Goal: Transaction & Acquisition: Purchase product/service

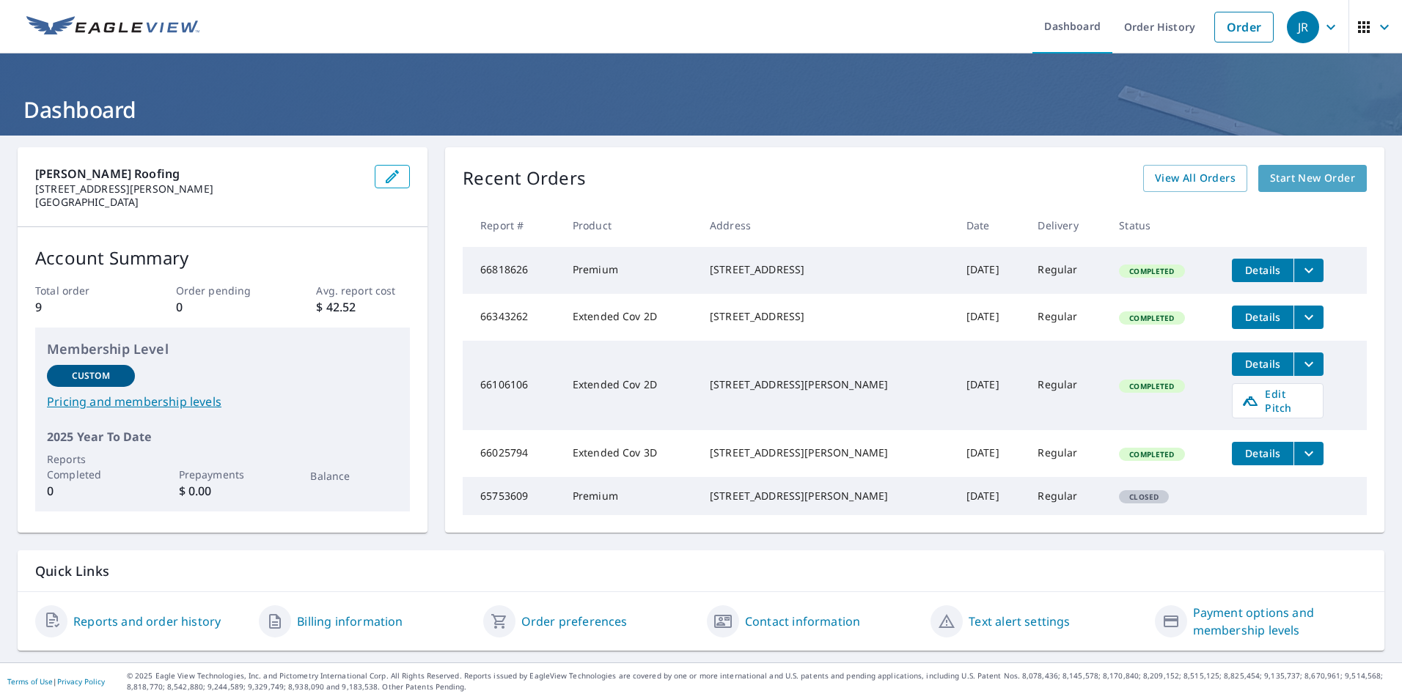
click at [1275, 189] on link "Start New Order" at bounding box center [1312, 178] width 109 height 27
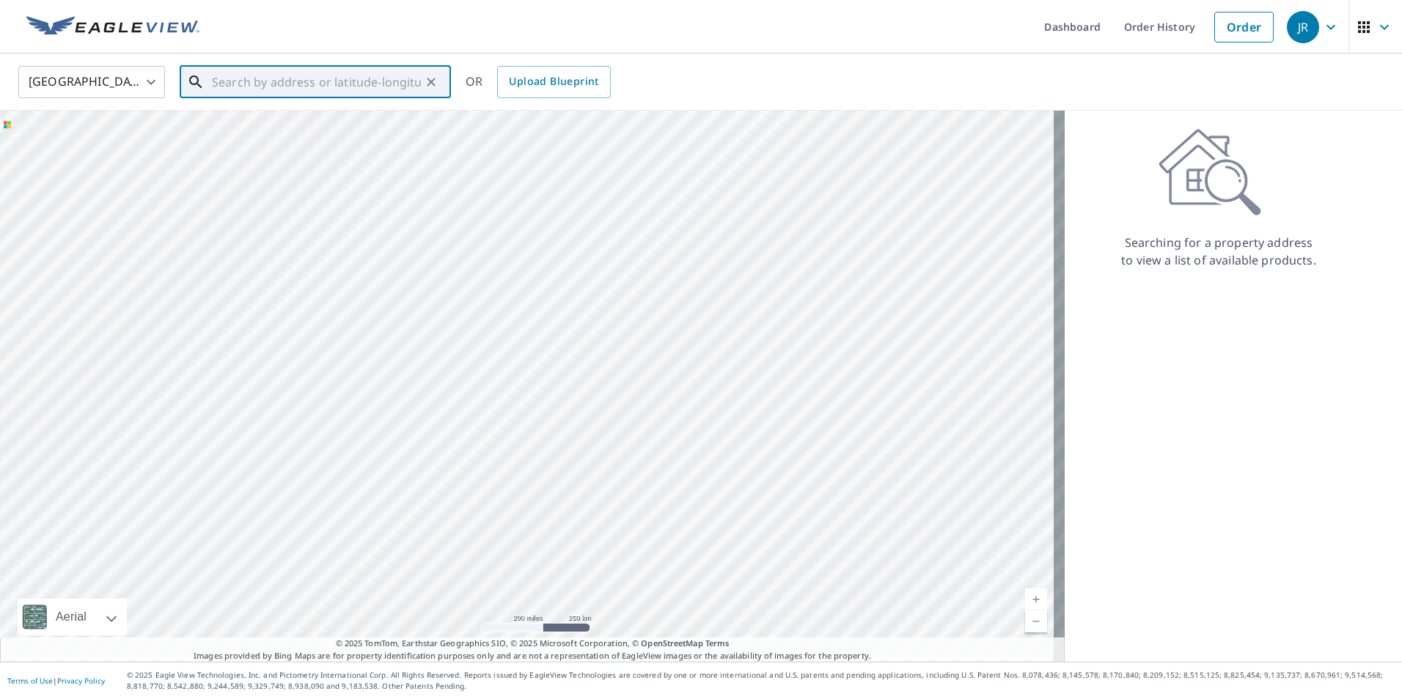
click at [282, 78] on input "text" at bounding box center [316, 82] width 209 height 41
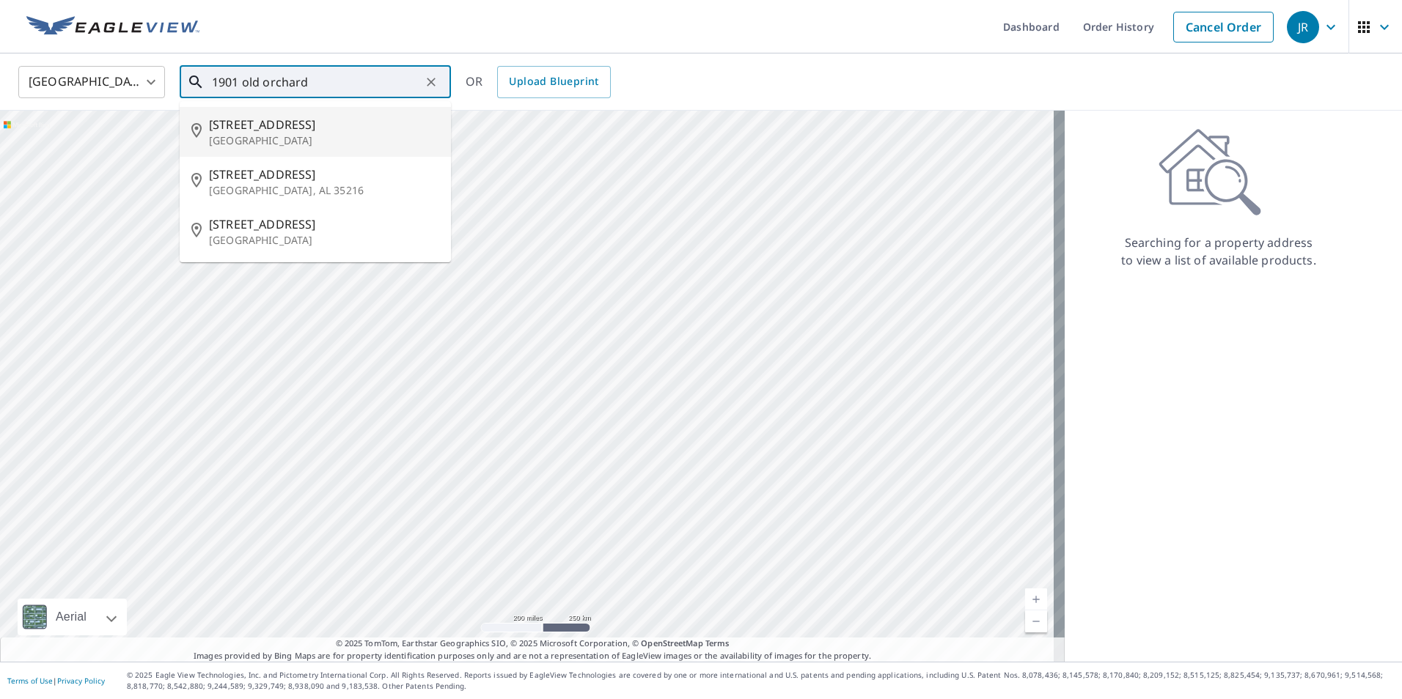
click at [323, 129] on span "[STREET_ADDRESS]" at bounding box center [324, 125] width 230 height 18
type input "[STREET_ADDRESS][PERSON_NAME]"
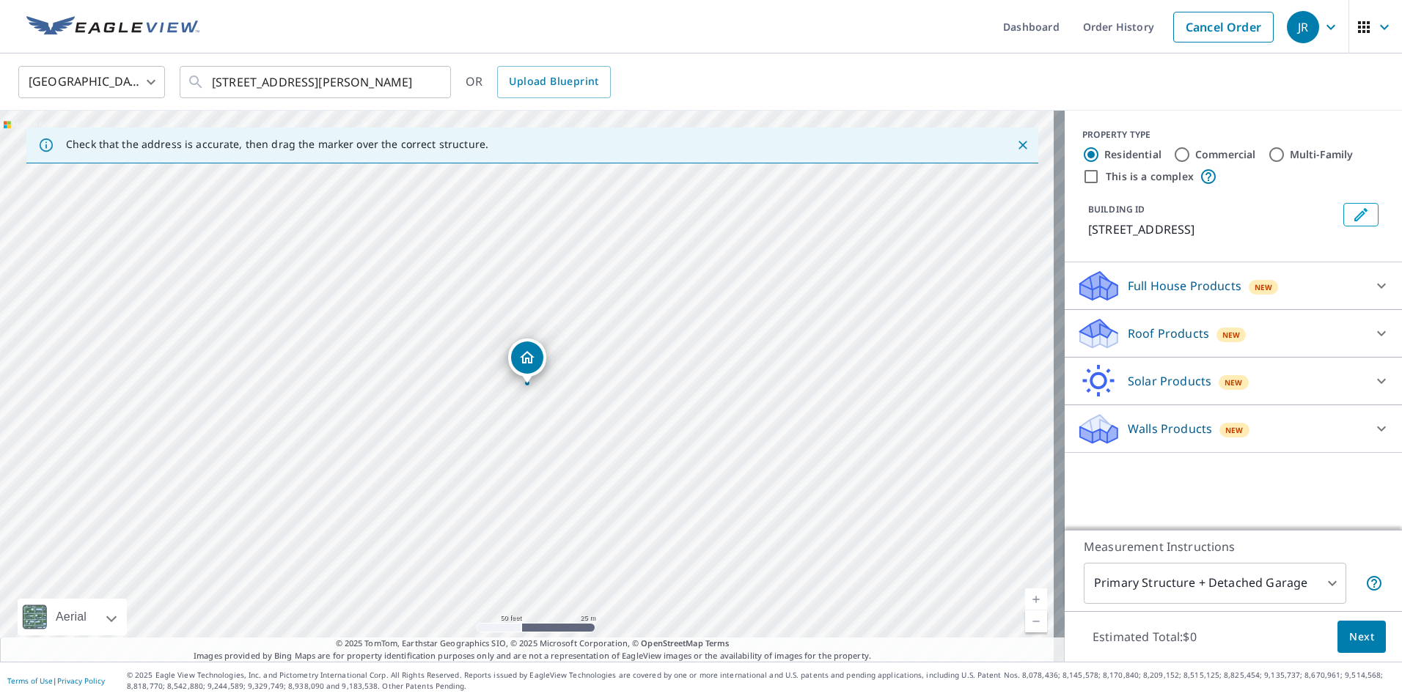
click at [1299, 291] on div "Full House Products New" at bounding box center [1219, 286] width 287 height 34
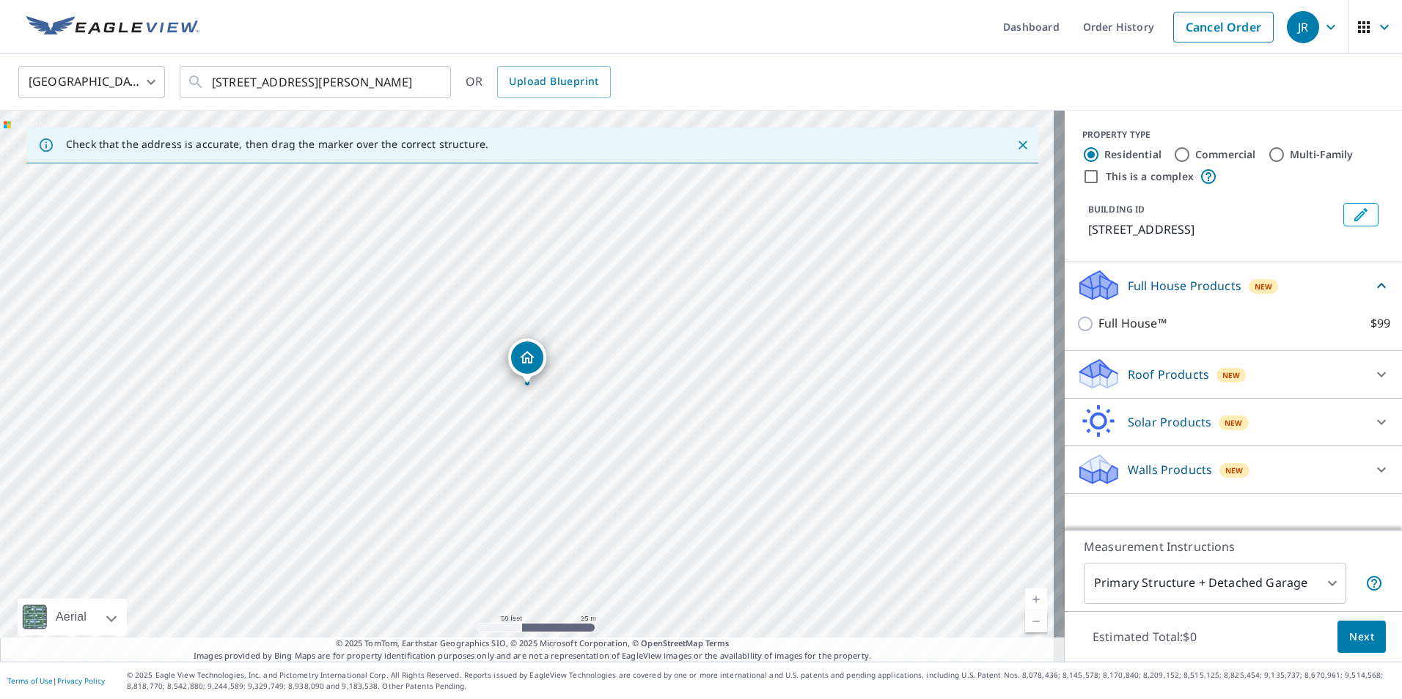
click at [1299, 291] on div "Full House Products New" at bounding box center [1224, 285] width 296 height 34
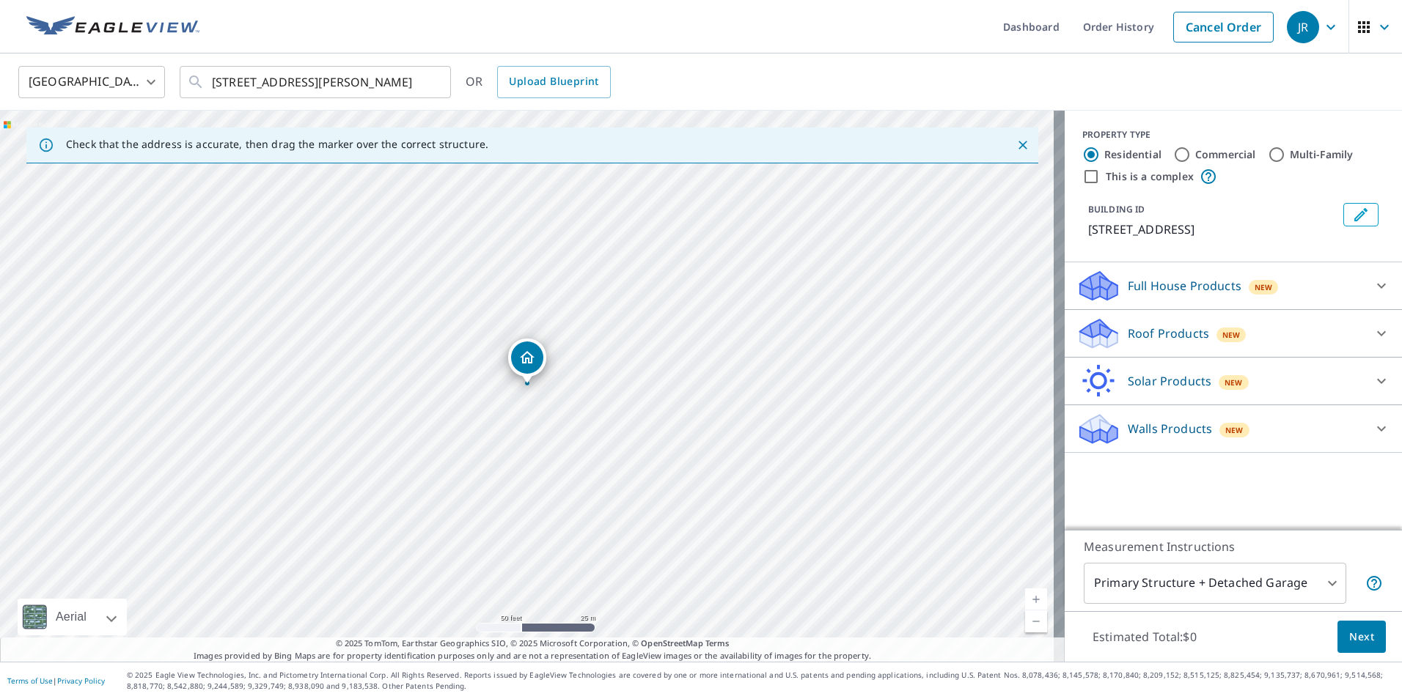
click at [1259, 323] on div "Roof Products New" at bounding box center [1219, 334] width 287 height 34
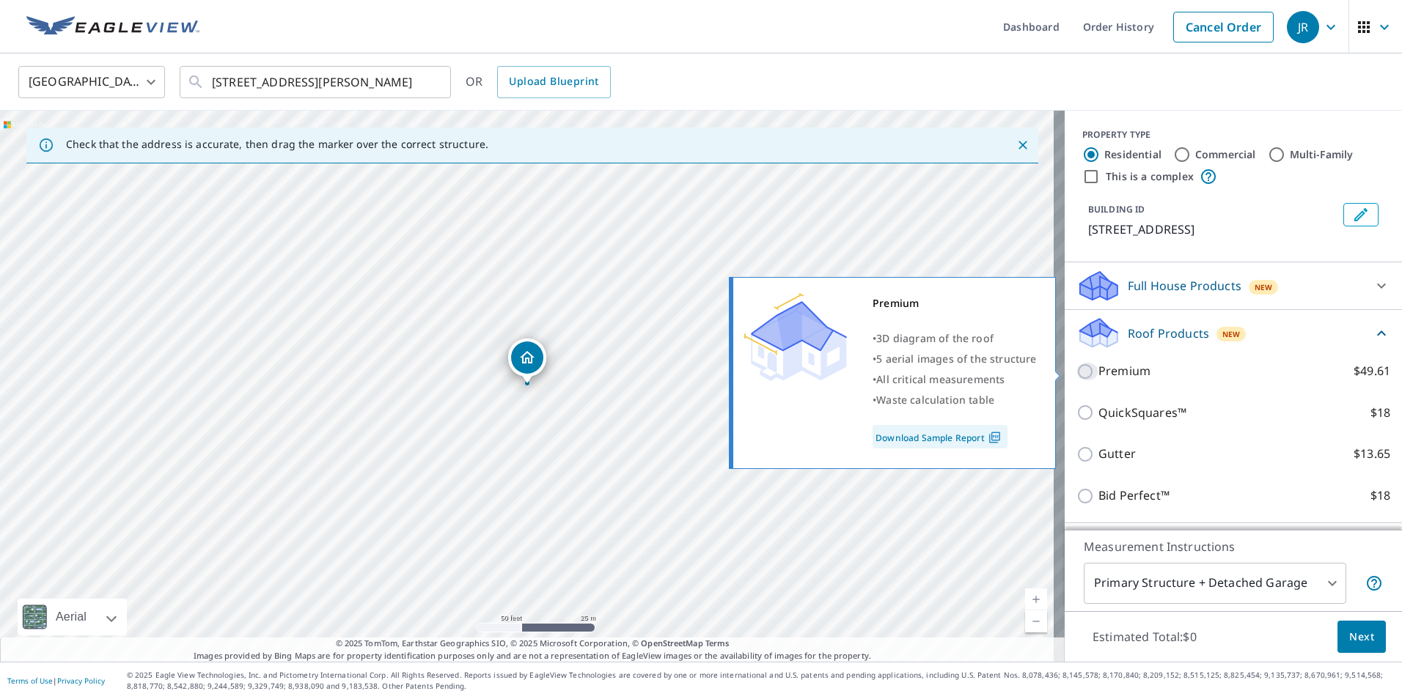
click at [1076, 375] on input "Premium $49.61" at bounding box center [1087, 372] width 22 height 18
checkbox input "true"
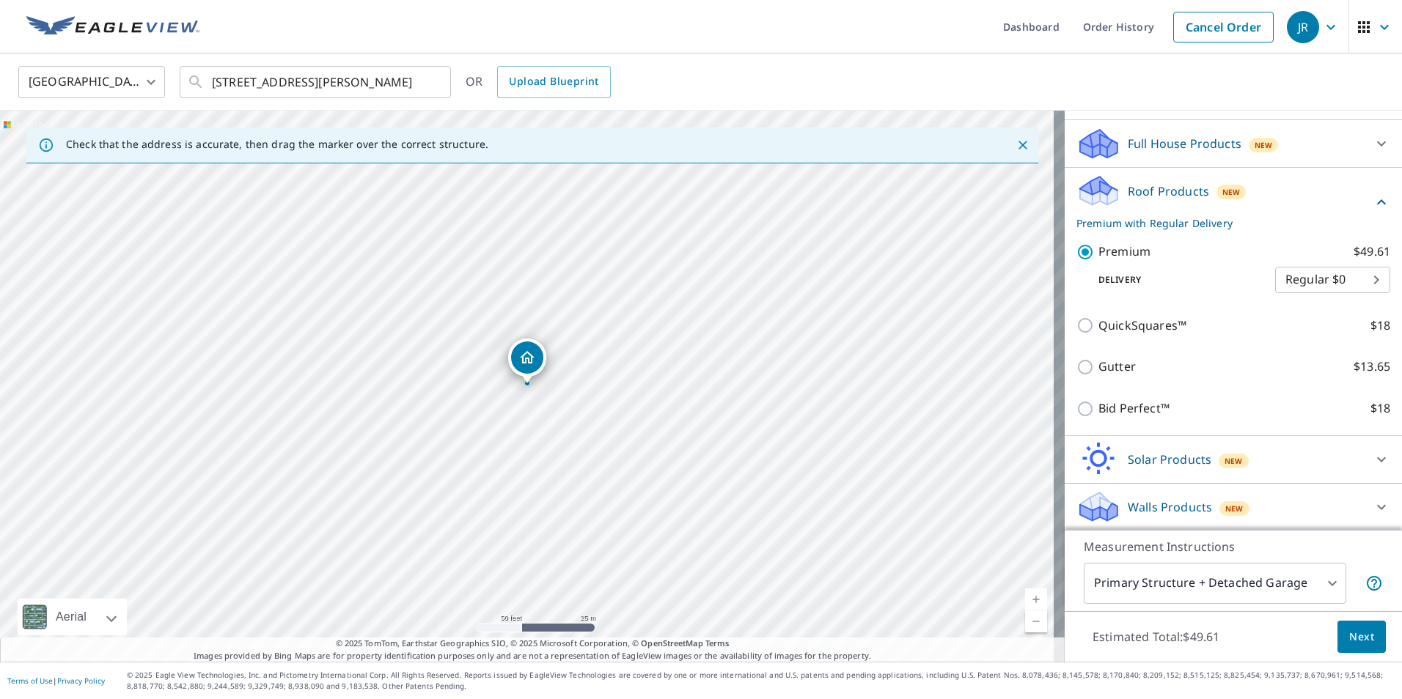
scroll to position [144, 0]
click at [1356, 639] on span "Next" at bounding box center [1361, 637] width 25 height 18
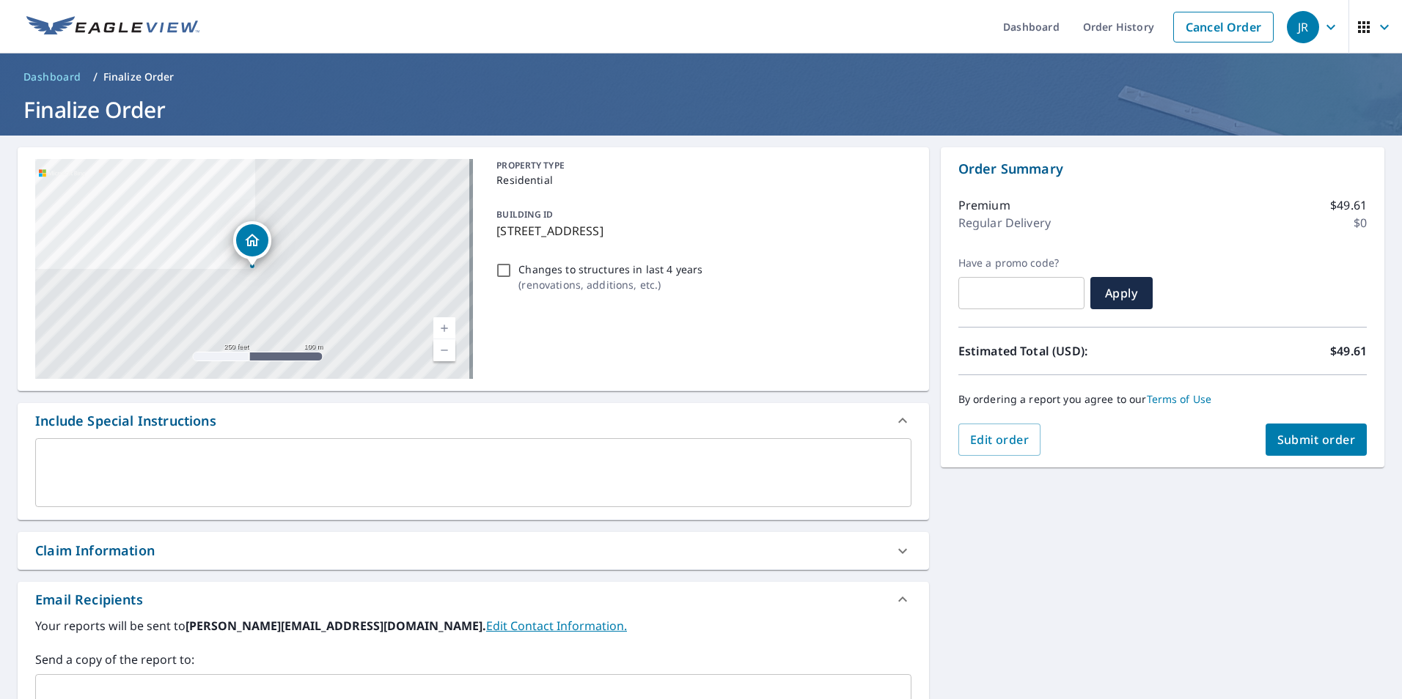
click at [1281, 442] on span "Submit order" at bounding box center [1316, 440] width 78 height 16
checkbox input "true"
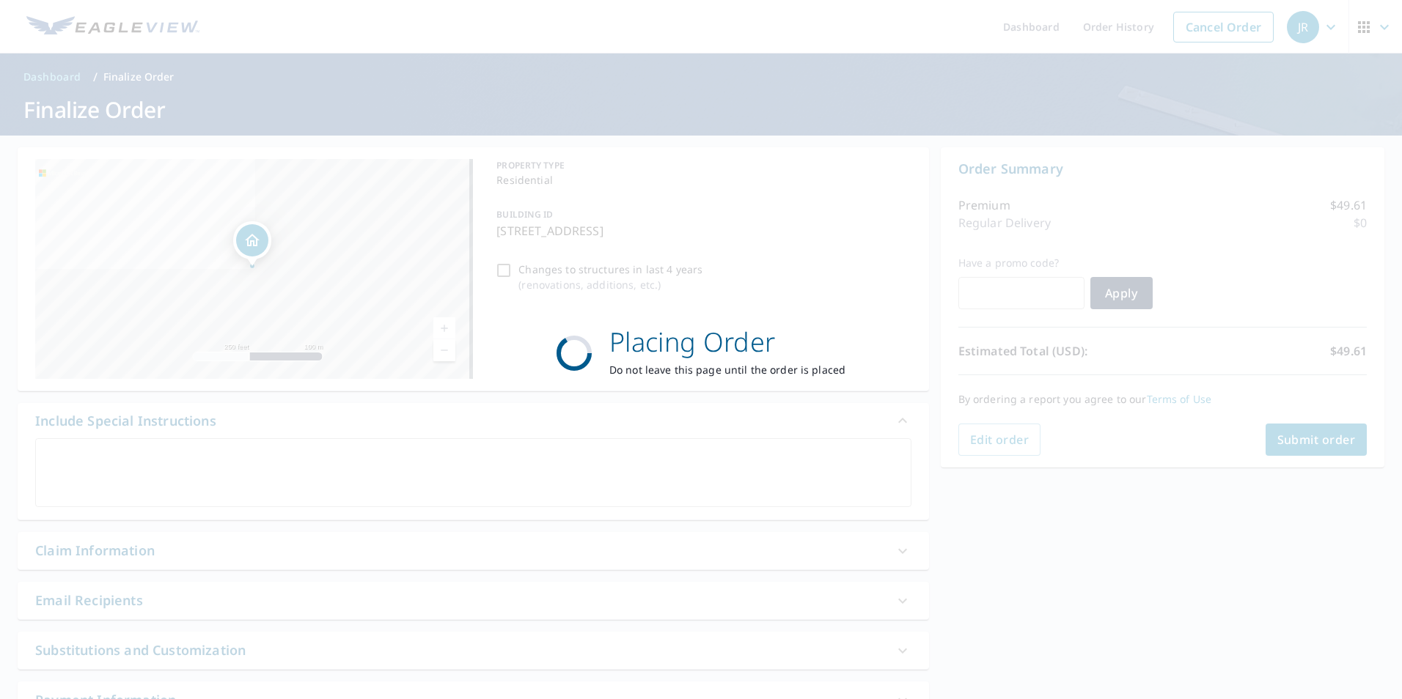
click at [499, 271] on div "Placing Order Do not leave this page until the order is placed" at bounding box center [701, 349] width 1402 height 699
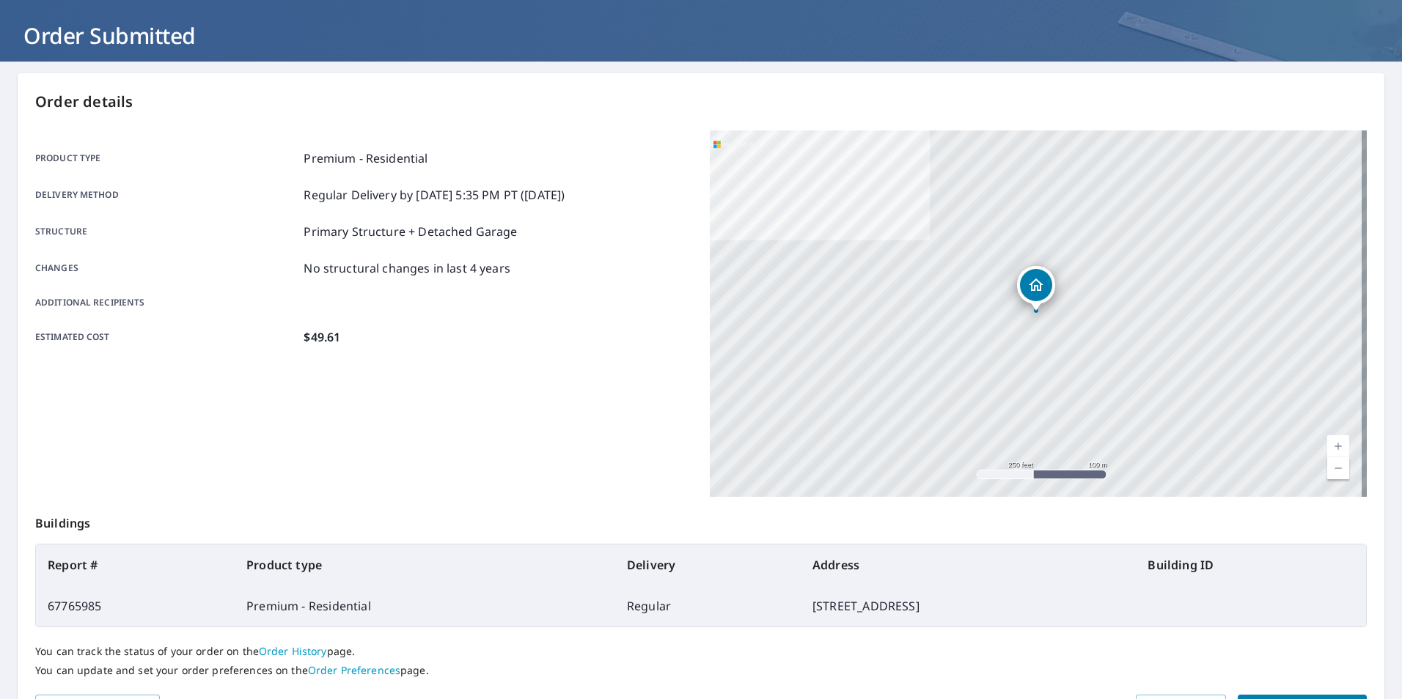
scroll to position [164, 0]
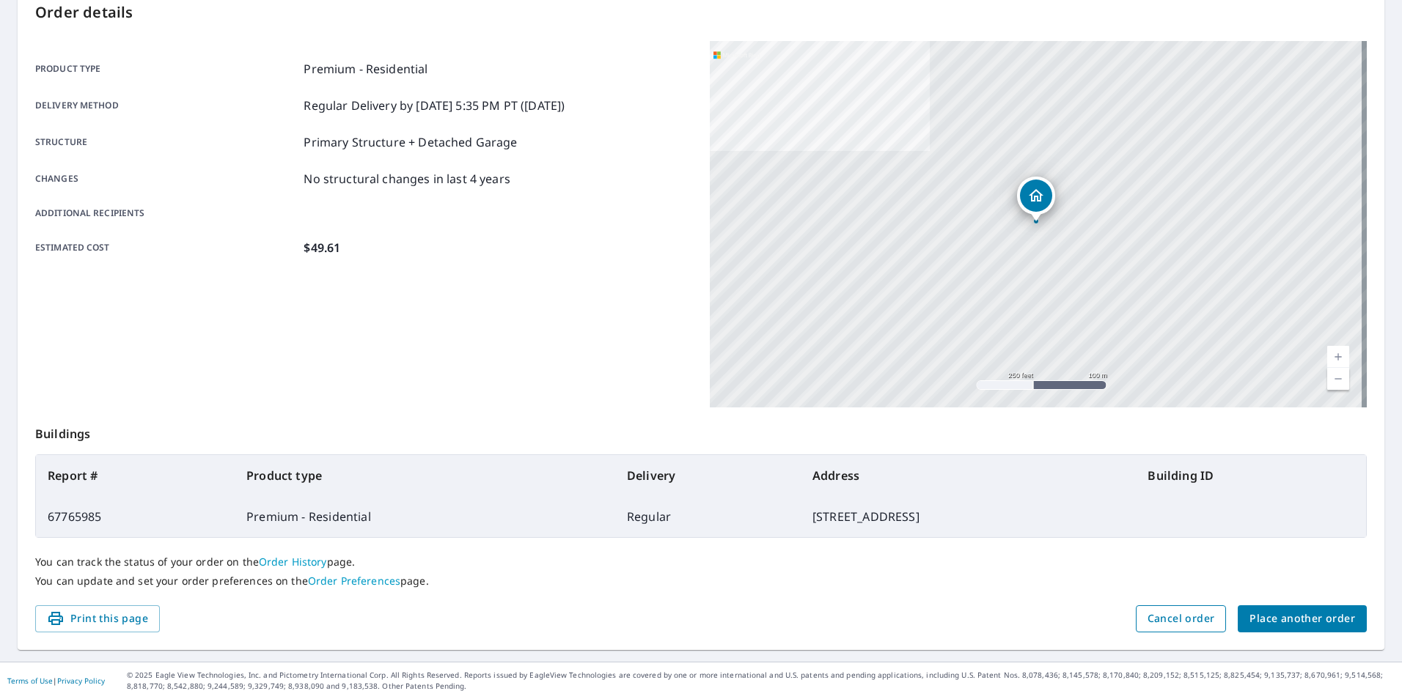
click at [1162, 615] on span "Cancel order" at bounding box center [1180, 619] width 67 height 18
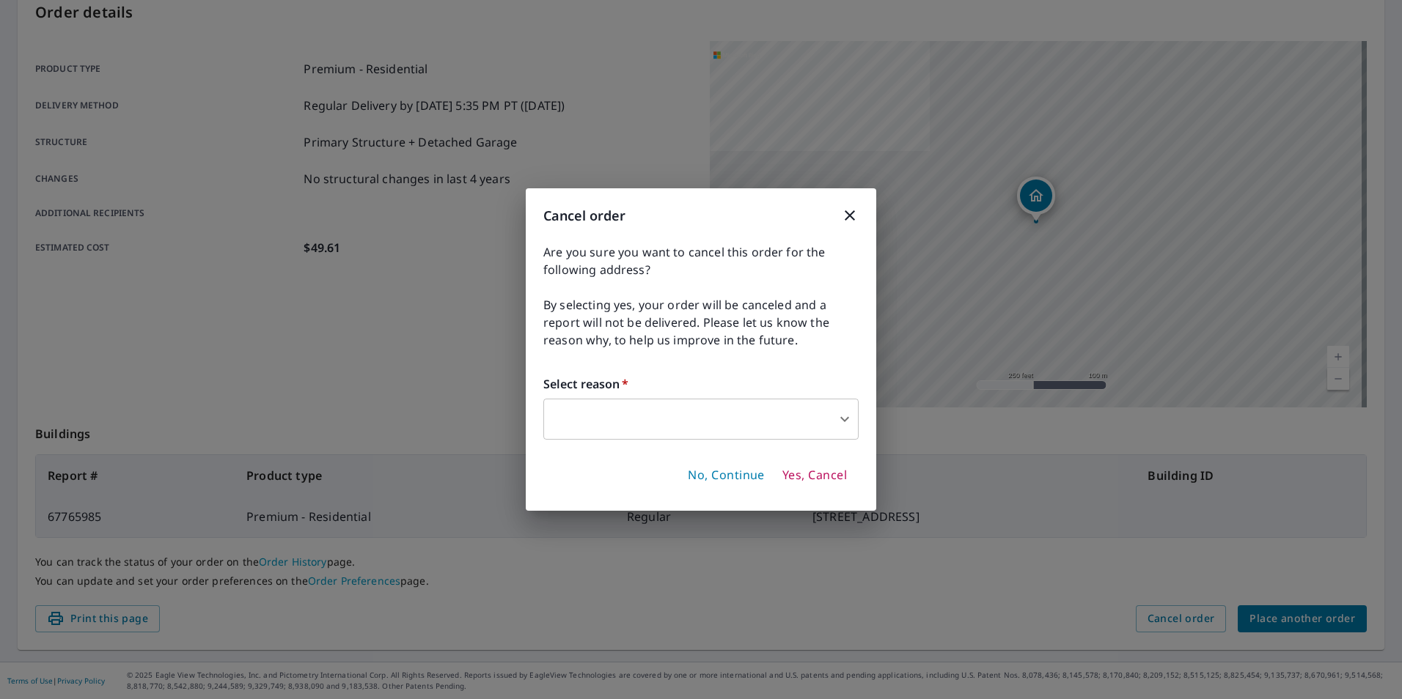
click at [708, 429] on body "[PERSON_NAME] Dashboard Order History Order JR Order Submitted Order details Pr…" at bounding box center [701, 349] width 1402 height 699
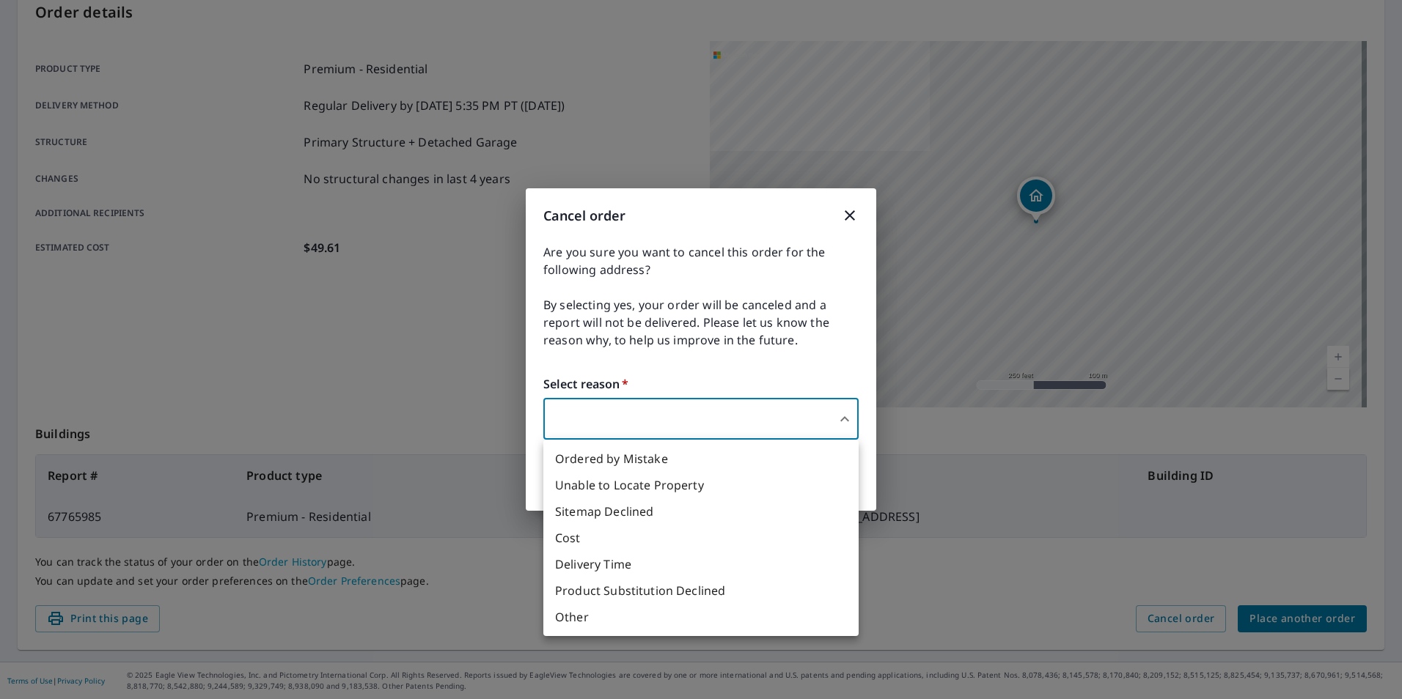
click at [668, 614] on li "Other" at bounding box center [700, 617] width 315 height 26
type input "36"
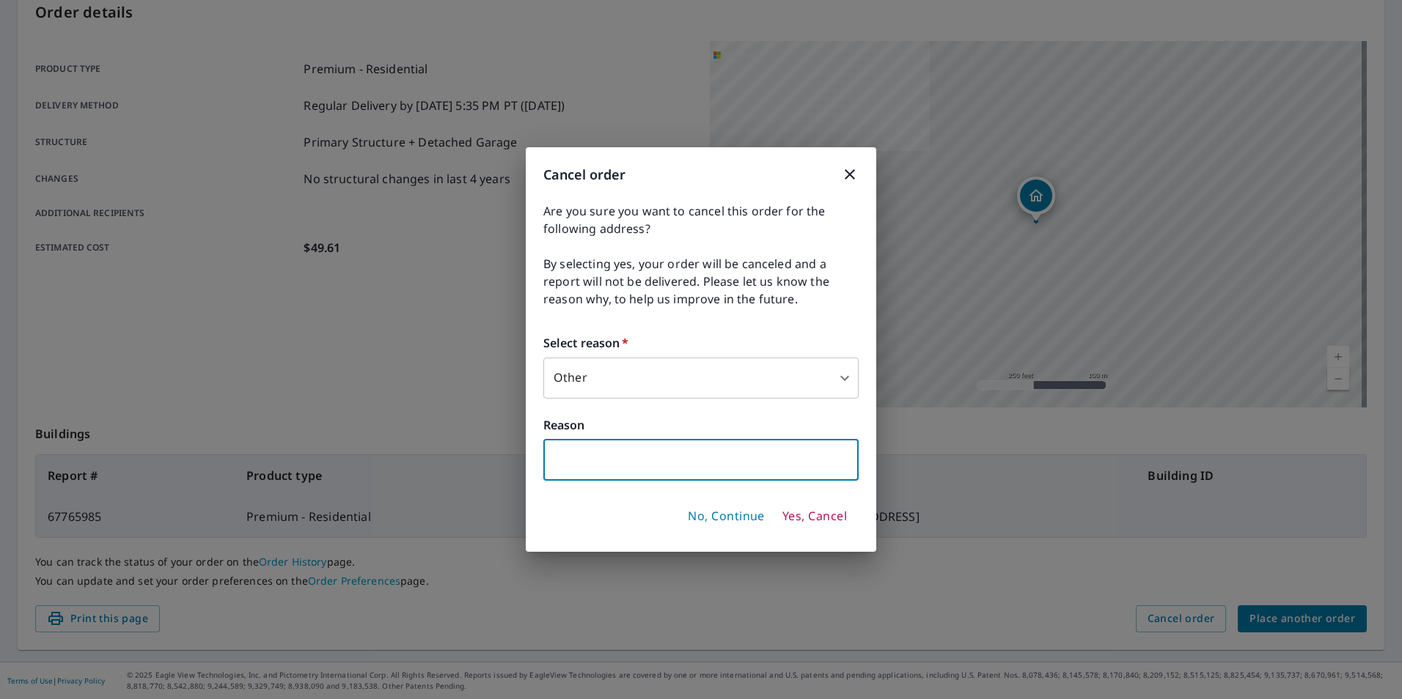
click at [664, 474] on input "text" at bounding box center [700, 460] width 315 height 41
type input "F"
click at [842, 175] on icon "button" at bounding box center [850, 175] width 18 height 18
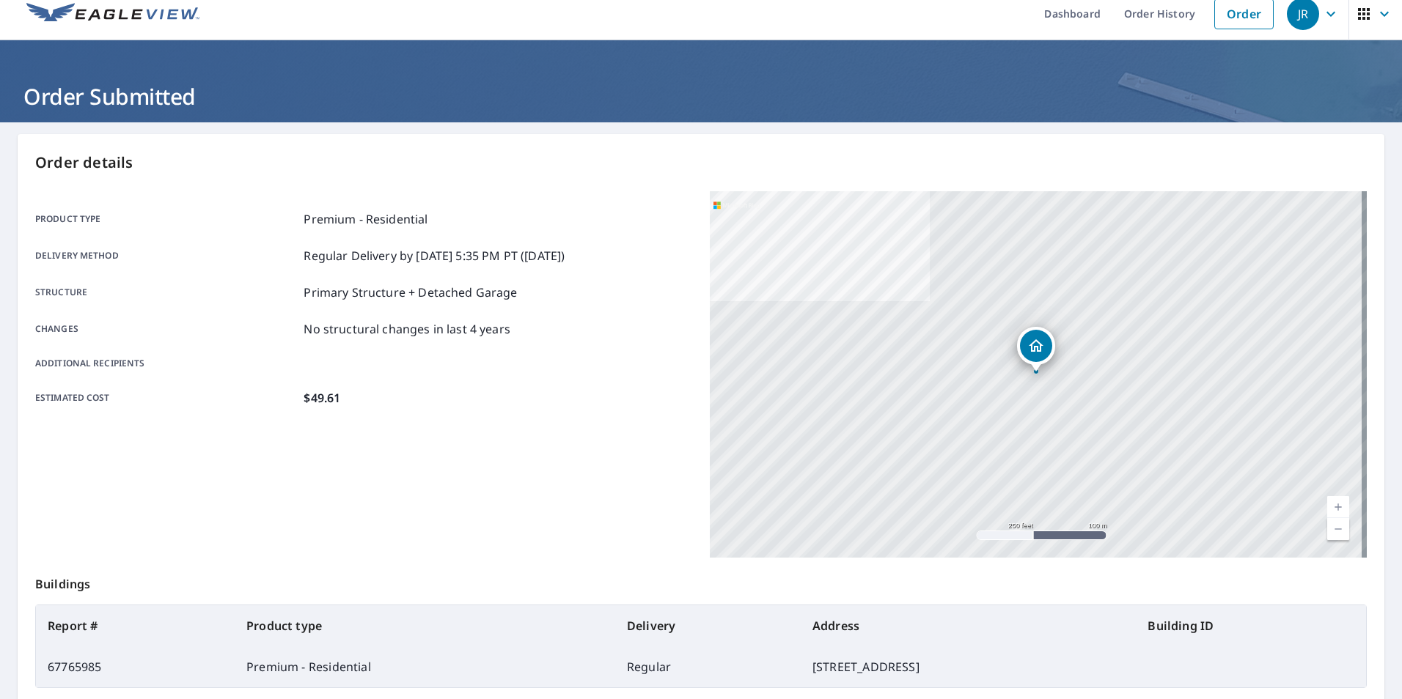
scroll to position [0, 0]
